Goal: Complete application form: Complete application form

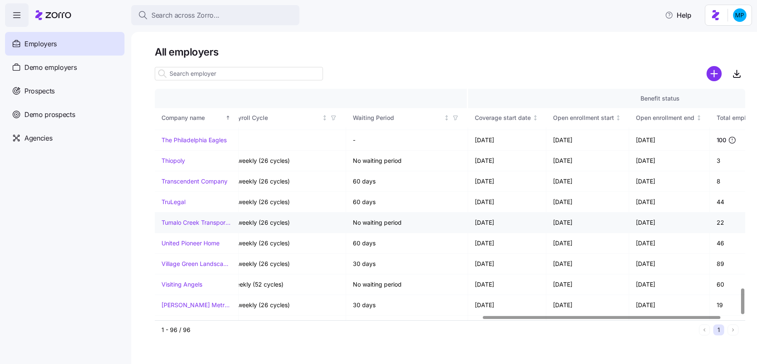
scroll to position [1770, 861]
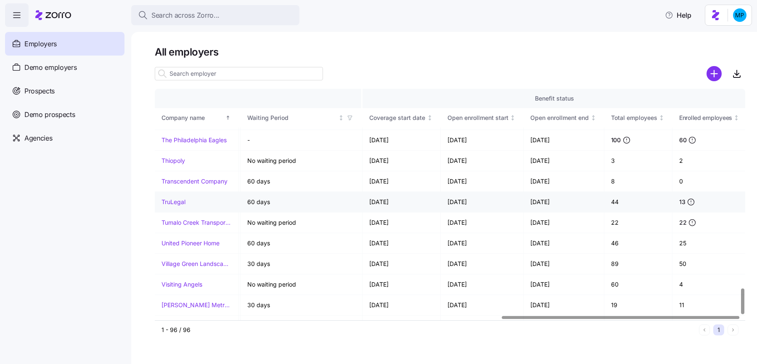
click at [169, 198] on link "TruLegal" at bounding box center [174, 202] width 24 height 8
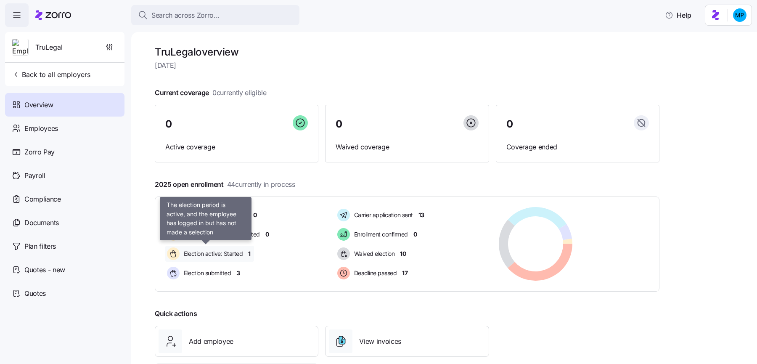
click at [210, 256] on span "Election active: Started" at bounding box center [211, 253] width 61 height 8
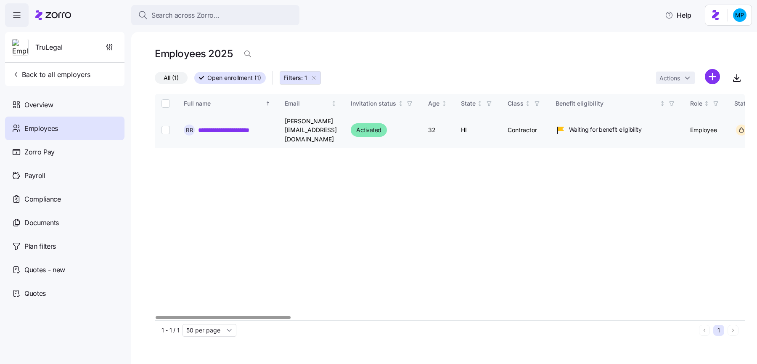
click at [166, 126] on input "Select record 1" at bounding box center [166, 130] width 8 height 8
checkbox input "true"
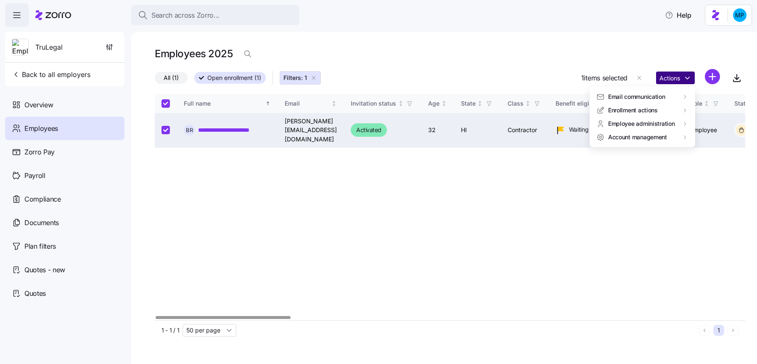
click at [666, 77] on html "**********" at bounding box center [378, 179] width 757 height 359
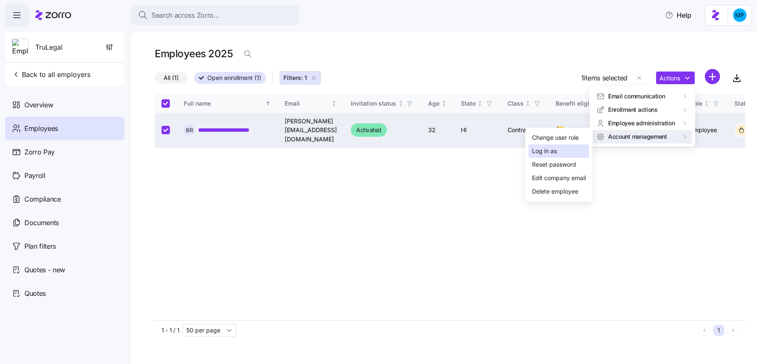
click at [568, 153] on div "Log in as" at bounding box center [559, 150] width 61 height 13
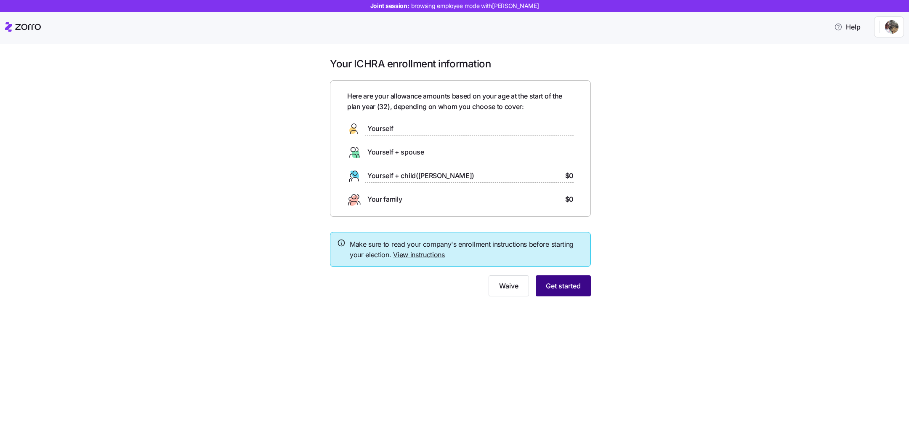
click at [572, 286] on span "Get started" at bounding box center [563, 286] width 35 height 10
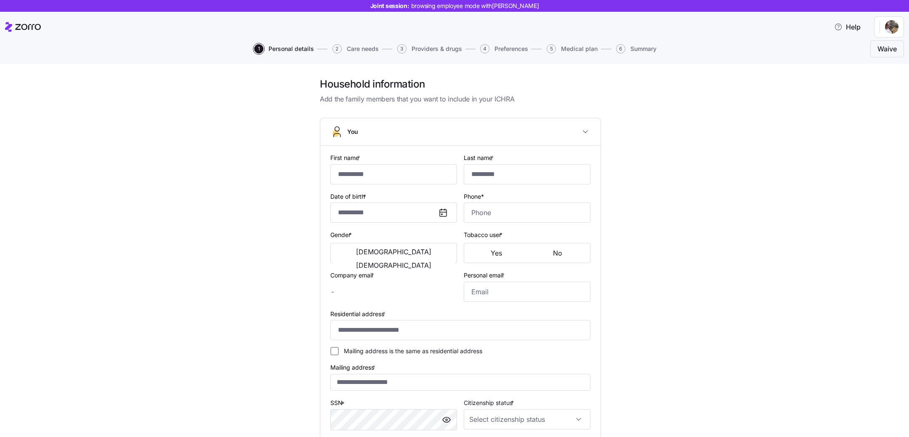
type input "*********"
type input "**********"
type input "[PERSON_NAME][EMAIL_ADDRESS][DOMAIN_NAME]"
type input "**********"
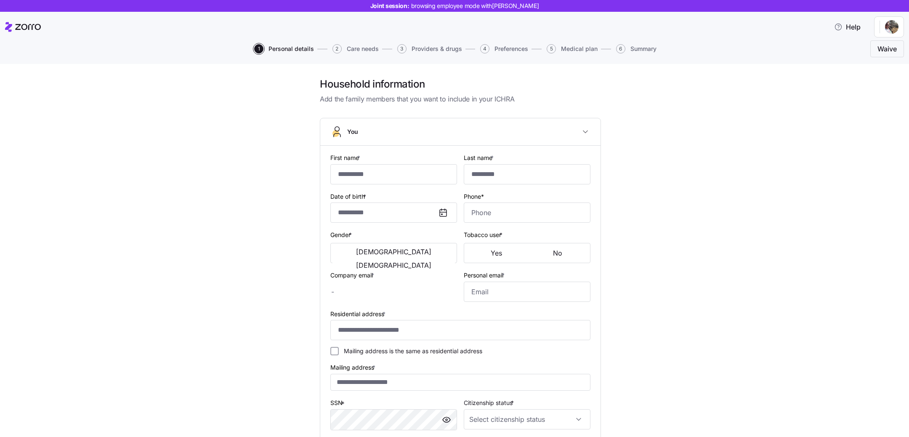
type input "**********"
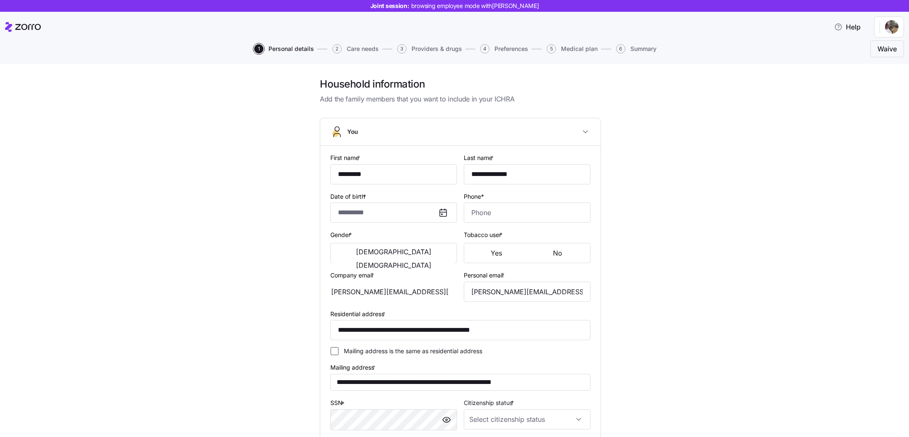
type input "**********"
type input "(508) 250-1004"
type input "US citizen"
type input "Single"
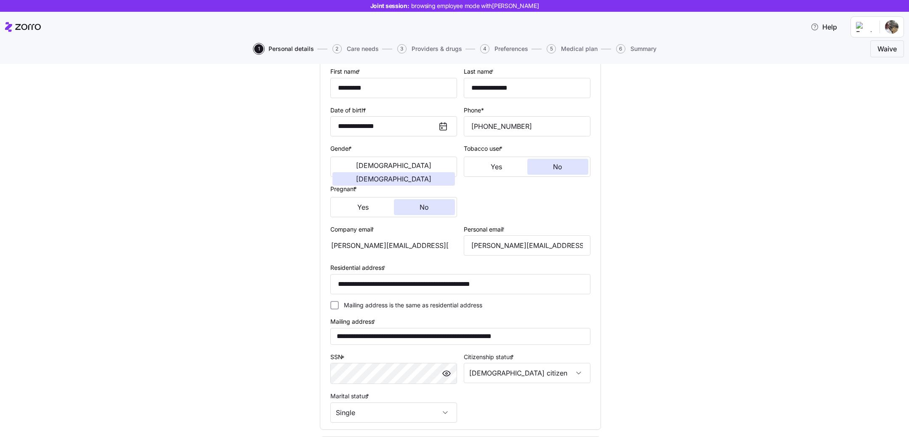
scroll to position [195, 0]
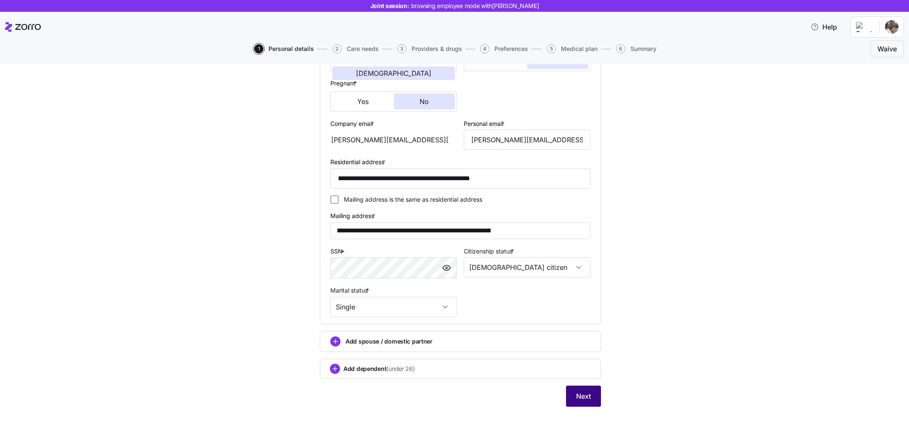
click at [582, 403] on button "Next" at bounding box center [583, 395] width 35 height 21
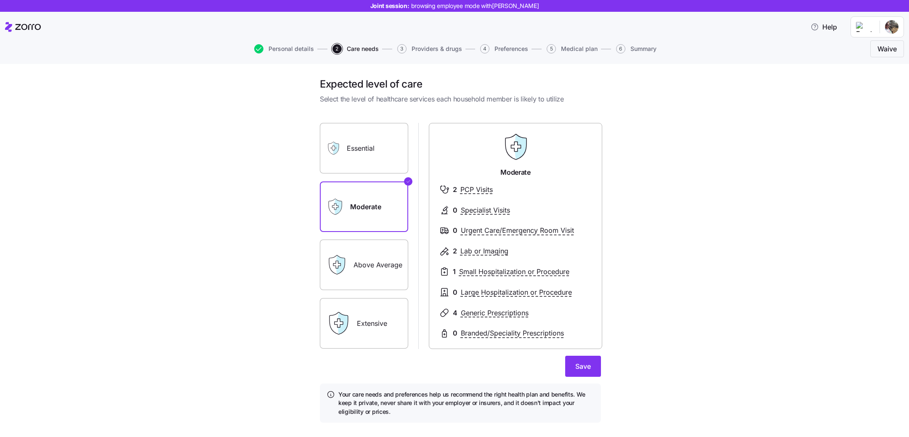
click at [343, 330] on icon at bounding box center [338, 323] width 24 height 24
click at [361, 262] on label "Above Average" at bounding box center [364, 264] width 88 height 50
click at [0, 0] on input "Above Average" at bounding box center [0, 0] width 0 height 0
click at [383, 199] on label "Moderate" at bounding box center [364, 206] width 88 height 50
click at [0, 0] on input "Moderate" at bounding box center [0, 0] width 0 height 0
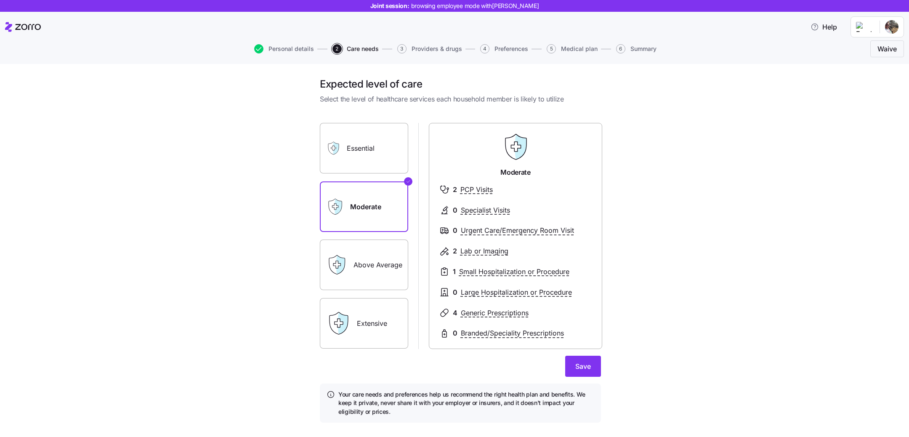
click at [378, 272] on label "Above Average" at bounding box center [364, 264] width 88 height 50
click at [0, 0] on input "Above Average" at bounding box center [0, 0] width 0 height 0
click at [377, 323] on label "Extensive" at bounding box center [364, 323] width 88 height 50
click at [0, 0] on input "Extensive" at bounding box center [0, 0] width 0 height 0
click at [377, 164] on label "Essential" at bounding box center [364, 148] width 88 height 50
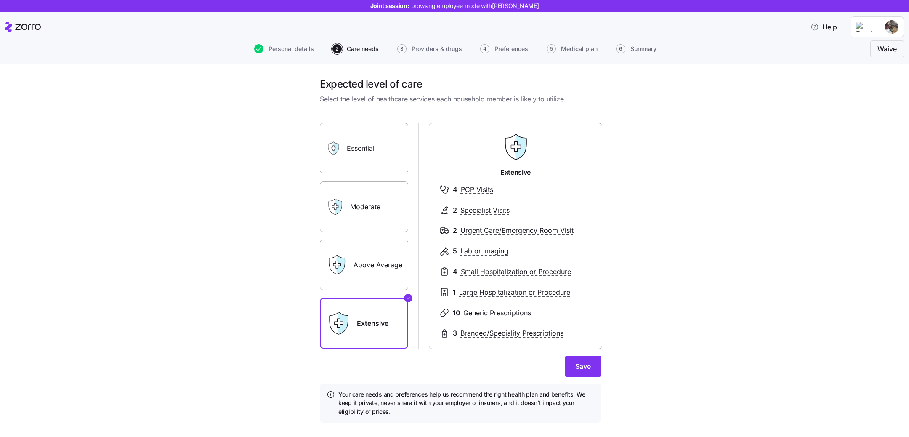
click at [0, 0] on input "Essential" at bounding box center [0, 0] width 0 height 0
click at [374, 218] on label "Moderate" at bounding box center [364, 206] width 88 height 50
click at [0, 0] on input "Moderate" at bounding box center [0, 0] width 0 height 0
click at [376, 158] on label "Essential" at bounding box center [364, 148] width 88 height 50
click at [0, 0] on input "Essential" at bounding box center [0, 0] width 0 height 0
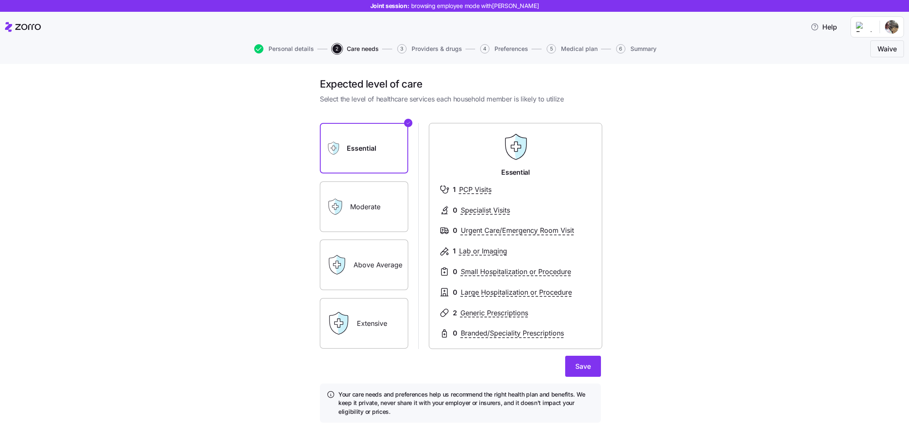
click at [360, 207] on label "Moderate" at bounding box center [364, 206] width 88 height 50
click at [0, 0] on input "Moderate" at bounding box center [0, 0] width 0 height 0
click at [400, 254] on label "Above Average" at bounding box center [364, 264] width 88 height 50
click at [0, 0] on input "Above Average" at bounding box center [0, 0] width 0 height 0
click at [370, 323] on label "Extensive" at bounding box center [364, 323] width 88 height 50
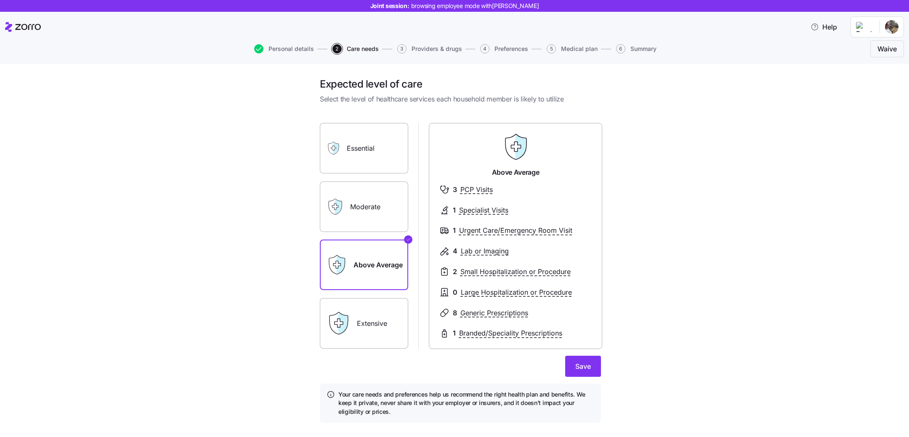
click at [0, 0] on input "Extensive" at bounding box center [0, 0] width 0 height 0
click at [400, 218] on label "Moderate" at bounding box center [364, 206] width 88 height 50
click at [0, 0] on input "Moderate" at bounding box center [0, 0] width 0 height 0
click at [380, 150] on label "Essential" at bounding box center [364, 148] width 88 height 50
click at [0, 0] on input "Essential" at bounding box center [0, 0] width 0 height 0
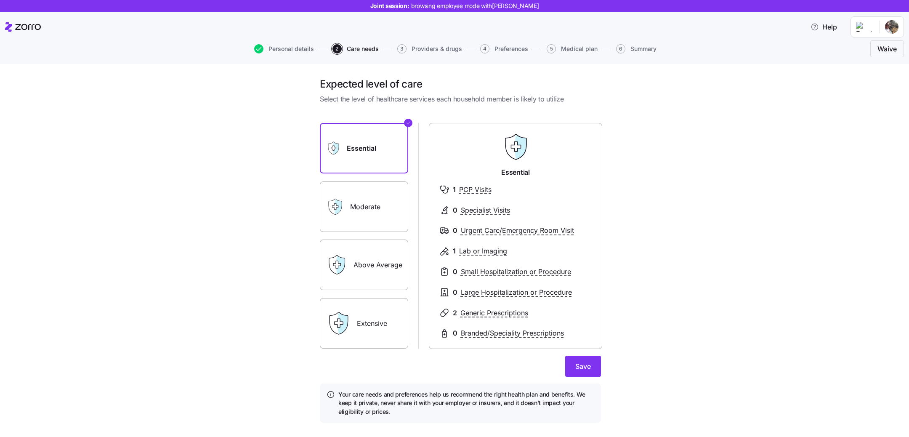
click at [378, 196] on label "Moderate" at bounding box center [364, 206] width 88 height 50
click at [0, 0] on input "Moderate" at bounding box center [0, 0] width 0 height 0
click at [376, 242] on label "Above Average" at bounding box center [364, 264] width 88 height 50
click at [0, 0] on input "Above Average" at bounding box center [0, 0] width 0 height 0
click at [362, 190] on label "Moderate" at bounding box center [364, 206] width 88 height 50
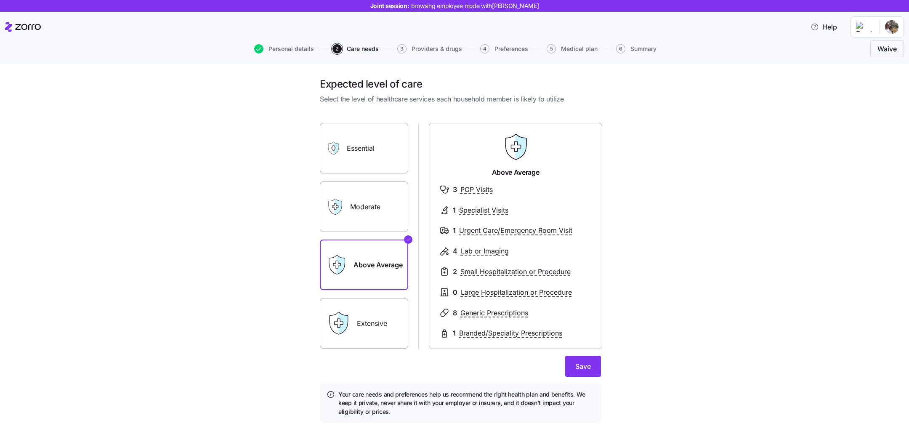
click at [0, 0] on input "Moderate" at bounding box center [0, 0] width 0 height 0
click at [385, 283] on label "Above Average" at bounding box center [364, 264] width 88 height 50
click at [0, 0] on input "Above Average" at bounding box center [0, 0] width 0 height 0
click at [397, 204] on label "Moderate" at bounding box center [364, 206] width 88 height 50
click at [0, 0] on input "Moderate" at bounding box center [0, 0] width 0 height 0
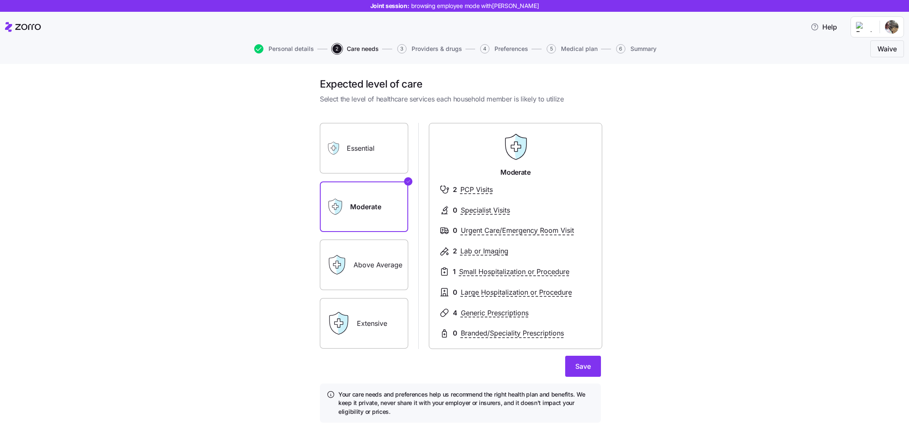
click at [366, 260] on label "Above Average" at bounding box center [364, 264] width 88 height 50
click at [0, 0] on input "Above Average" at bounding box center [0, 0] width 0 height 0
click at [363, 209] on label "Moderate" at bounding box center [364, 206] width 88 height 50
click at [0, 0] on input "Moderate" at bounding box center [0, 0] width 0 height 0
click at [371, 266] on label "Above Average" at bounding box center [364, 264] width 88 height 50
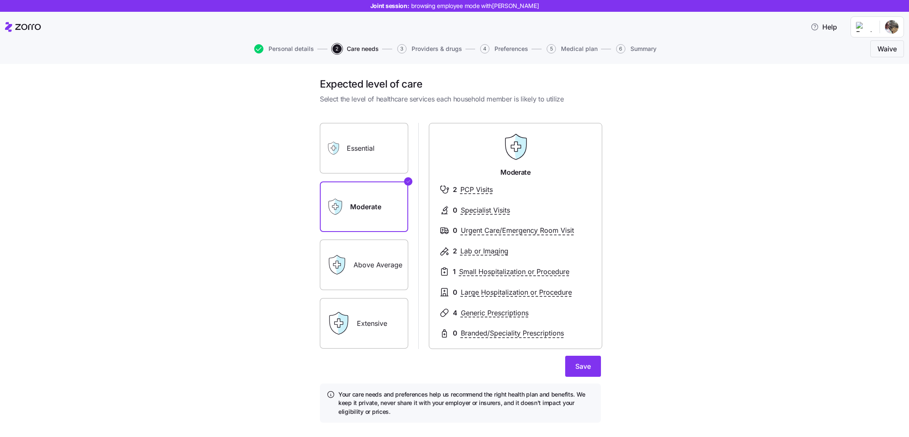
click at [0, 0] on input "Above Average" at bounding box center [0, 0] width 0 height 0
click at [381, 307] on label "Extensive" at bounding box center [364, 323] width 88 height 50
click at [0, 0] on input "Extensive" at bounding box center [0, 0] width 0 height 0
click at [370, 197] on label "Moderate" at bounding box center [364, 206] width 88 height 50
click at [0, 0] on input "Moderate" at bounding box center [0, 0] width 0 height 0
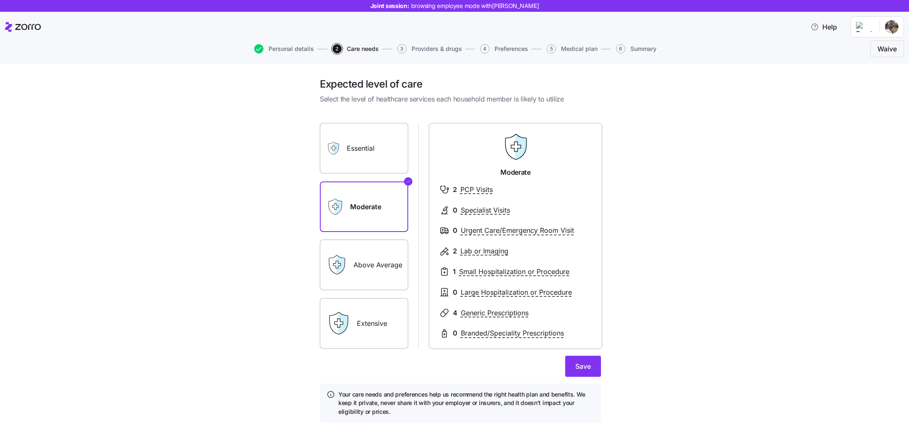
click at [381, 253] on label "Above Average" at bounding box center [364, 264] width 88 height 50
click at [0, 0] on input "Above Average" at bounding box center [0, 0] width 0 height 0
click at [368, 160] on label "Essential" at bounding box center [364, 148] width 88 height 50
click at [0, 0] on input "Essential" at bounding box center [0, 0] width 0 height 0
click at [376, 205] on label "Moderate" at bounding box center [364, 206] width 88 height 50
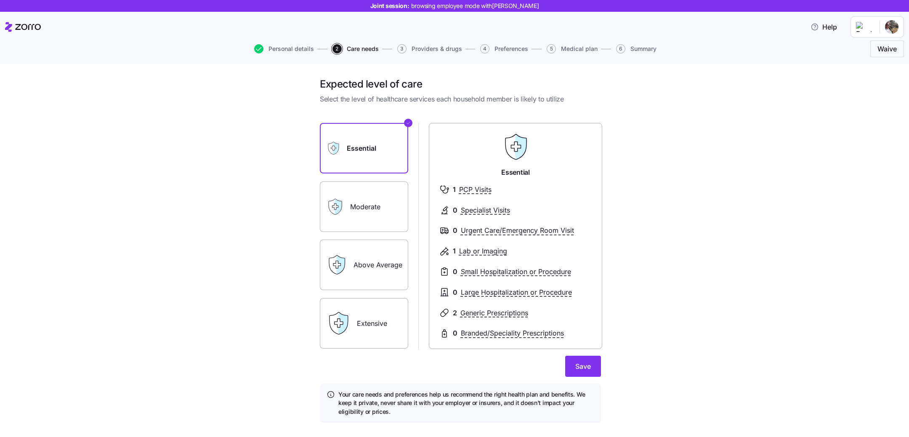
click at [0, 0] on input "Moderate" at bounding box center [0, 0] width 0 height 0
click at [365, 150] on label "Essential" at bounding box center [364, 148] width 88 height 50
click at [0, 0] on input "Essential" at bounding box center [0, 0] width 0 height 0
click at [362, 209] on label "Moderate" at bounding box center [364, 206] width 88 height 50
click at [0, 0] on input "Moderate" at bounding box center [0, 0] width 0 height 0
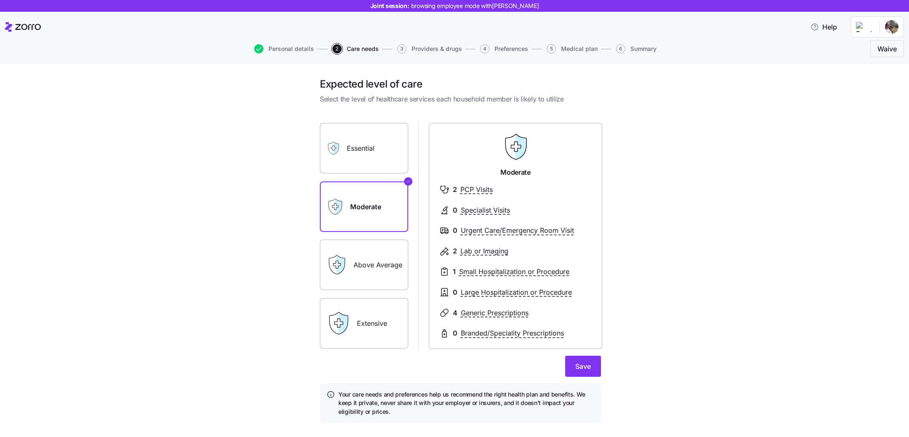
click at [372, 261] on label "Above Average" at bounding box center [364, 264] width 88 height 50
click at [0, 0] on input "Above Average" at bounding box center [0, 0] width 0 height 0
click at [361, 198] on label "Moderate" at bounding box center [364, 206] width 88 height 50
click at [0, 0] on input "Moderate" at bounding box center [0, 0] width 0 height 0
click at [626, 114] on div "Expected level of care Select the level of healthcare services each household m…" at bounding box center [460, 254] width 873 height 355
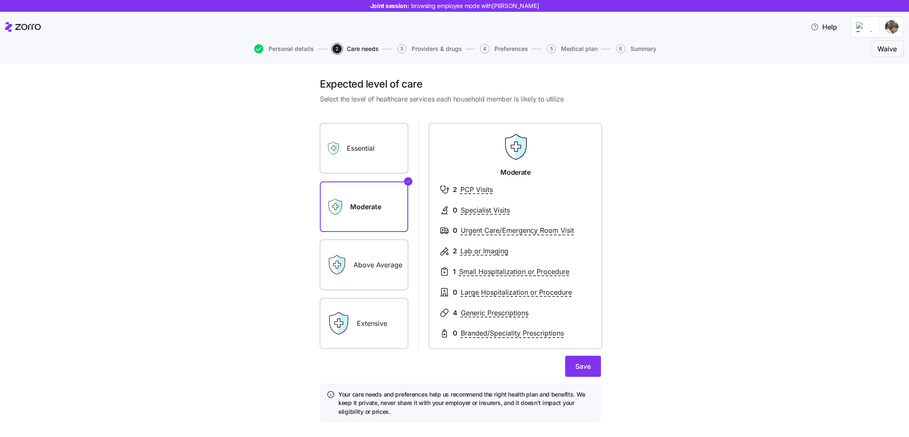
click at [273, 221] on div "Expected level of care Select the level of healthcare services each household m…" at bounding box center [460, 254] width 873 height 355
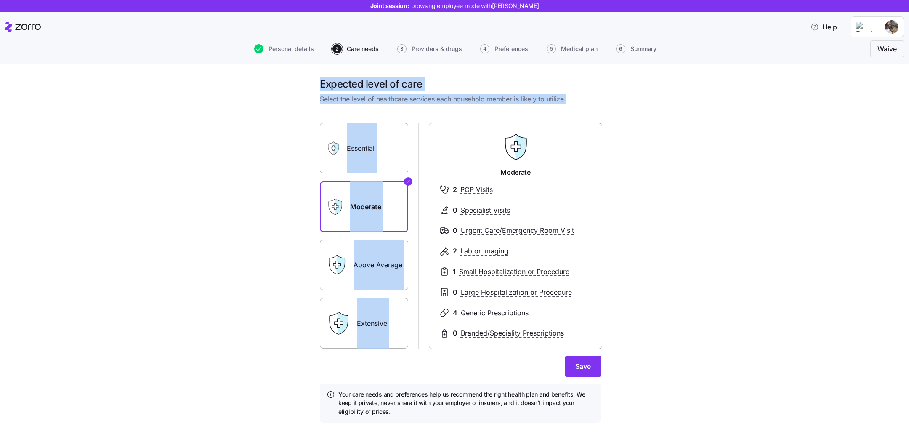
drag, startPoint x: 316, startPoint y: 80, endPoint x: 531, endPoint y: 106, distance: 216.9
click at [531, 105] on div "Expected level of care Select the level of healthcare services each household m…" at bounding box center [460, 254] width 294 height 355
click at [526, 102] on span "Select the level of healthcare services each household member is likely to util…" at bounding box center [460, 99] width 281 height 11
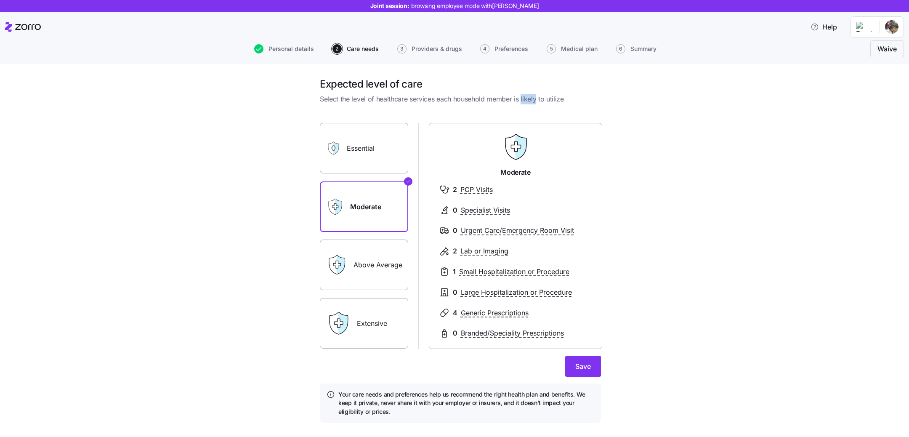
click at [526, 102] on span "Select the level of healthcare services each household member is likely to util…" at bounding box center [460, 99] width 281 height 11
click at [360, 316] on label "Extensive" at bounding box center [364, 323] width 88 height 50
click at [0, 0] on input "Extensive" at bounding box center [0, 0] width 0 height 0
click at [386, 205] on label "Moderate" at bounding box center [364, 206] width 88 height 50
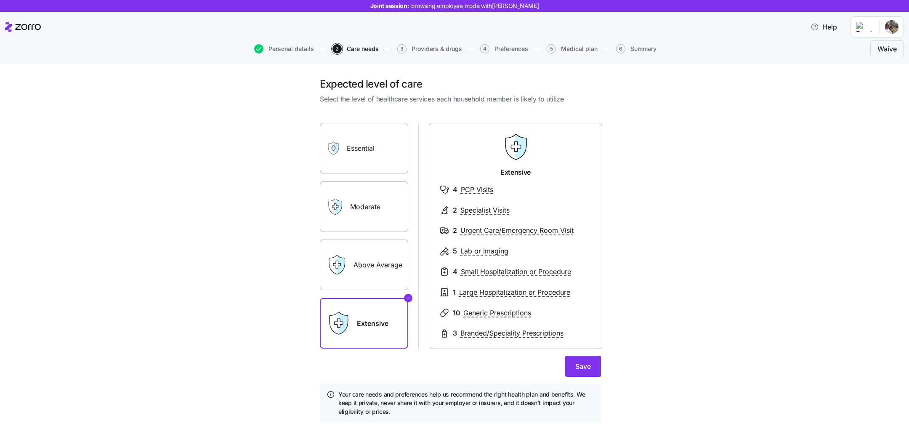
click at [0, 0] on input "Moderate" at bounding box center [0, 0] width 0 height 0
click at [386, 252] on label "Above Average" at bounding box center [364, 264] width 88 height 50
click at [0, 0] on input "Above Average" at bounding box center [0, 0] width 0 height 0
click at [366, 327] on label "Extensive" at bounding box center [364, 323] width 88 height 50
click at [0, 0] on input "Extensive" at bounding box center [0, 0] width 0 height 0
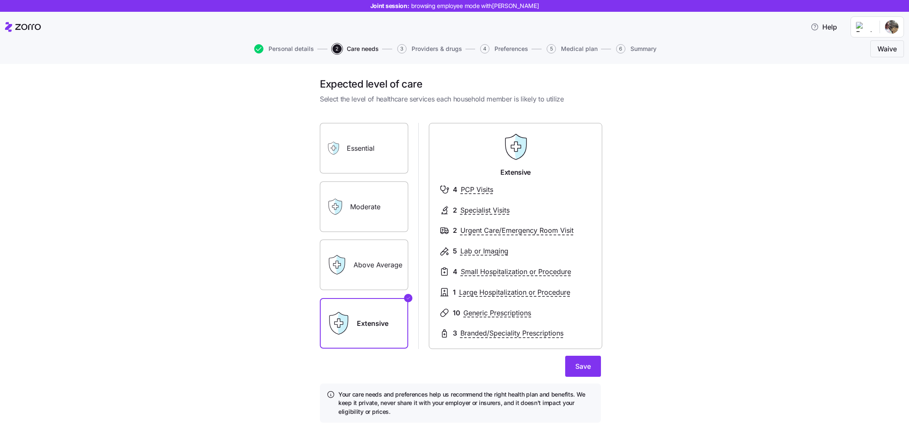
click at [350, 212] on label "Moderate" at bounding box center [364, 206] width 88 height 50
click at [0, 0] on input "Moderate" at bounding box center [0, 0] width 0 height 0
click at [351, 276] on label "Above Average" at bounding box center [364, 264] width 88 height 50
click at [0, 0] on input "Above Average" at bounding box center [0, 0] width 0 height 0
click at [395, 170] on label "Essential" at bounding box center [364, 148] width 88 height 50
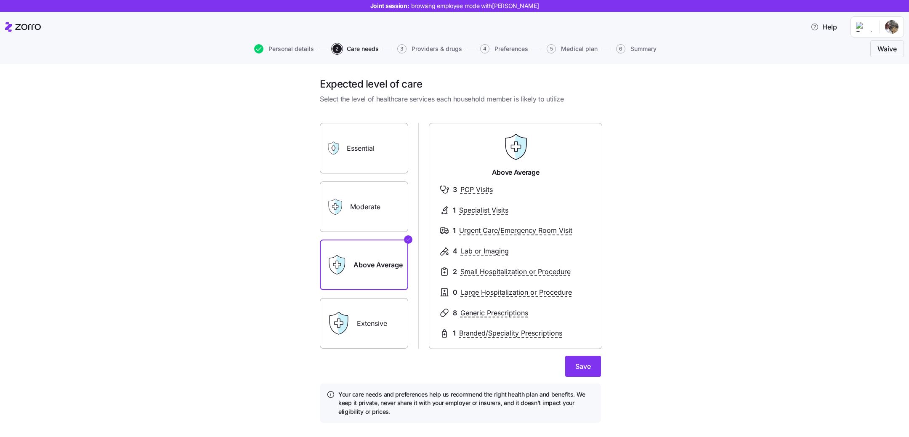
click at [0, 0] on input "Essential" at bounding box center [0, 0] width 0 height 0
